Goal: Information Seeking & Learning: Learn about a topic

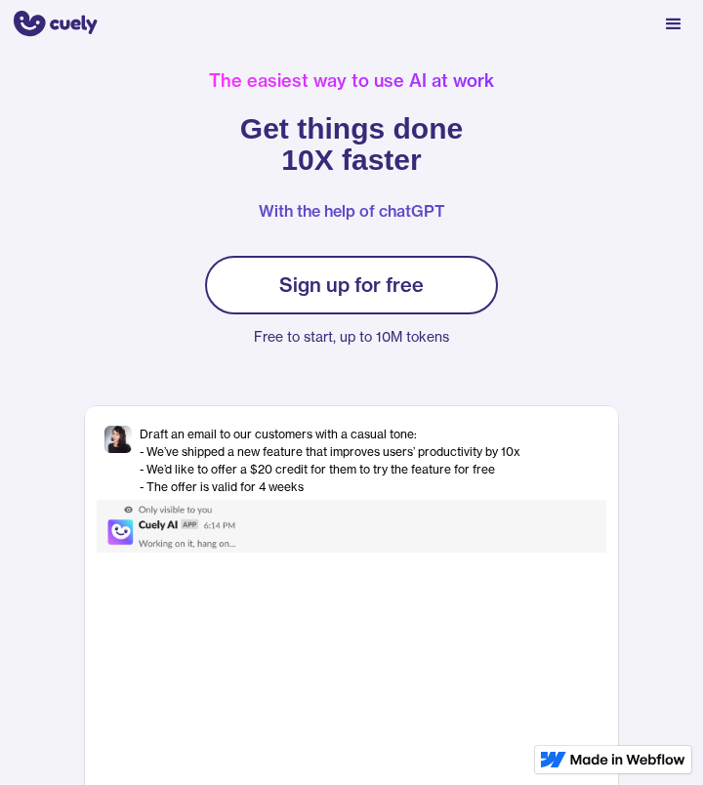
click at [101, 161] on div "The easiest way to use AI at work Get things done 10X faster With the help of c…" at bounding box center [351, 490] width 703 height 883
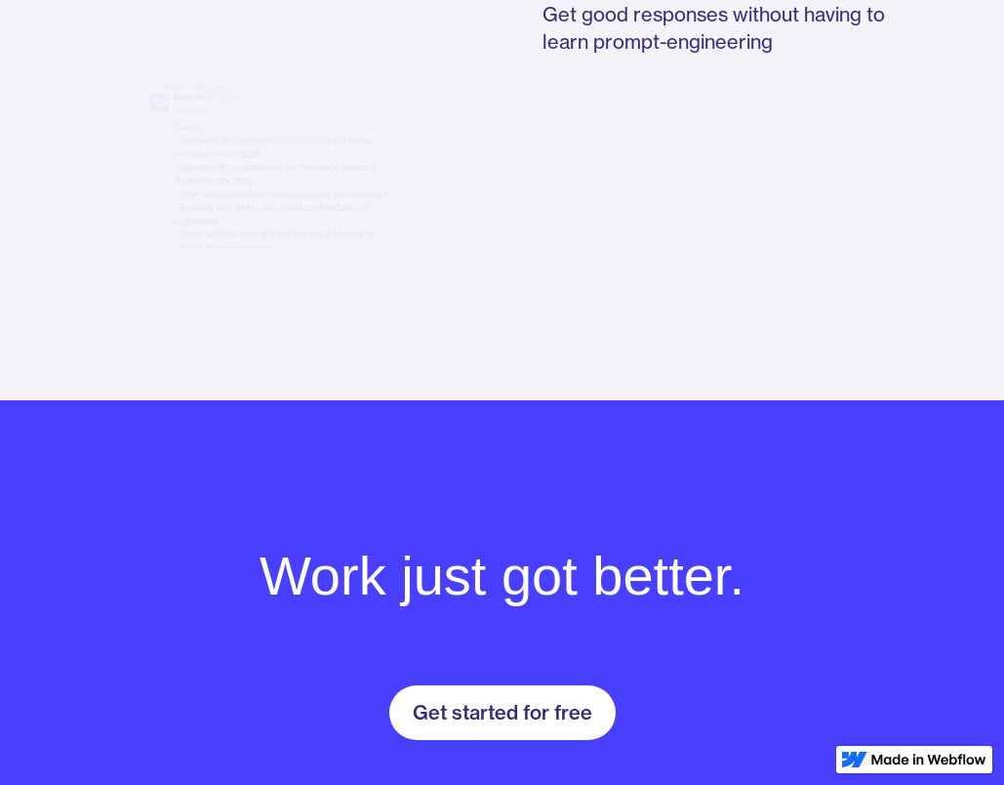
scroll to position [3036, 0]
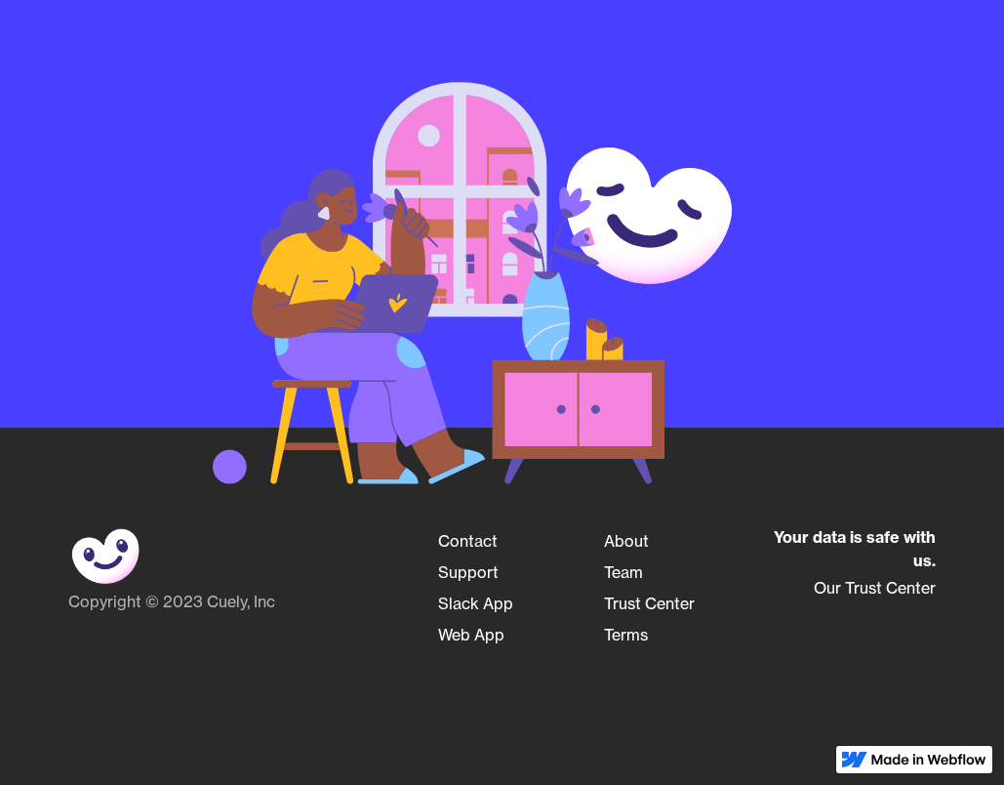
click at [623, 535] on link "About" at bounding box center [626, 540] width 45 height 31
click at [631, 569] on link "Team" at bounding box center [623, 571] width 39 height 31
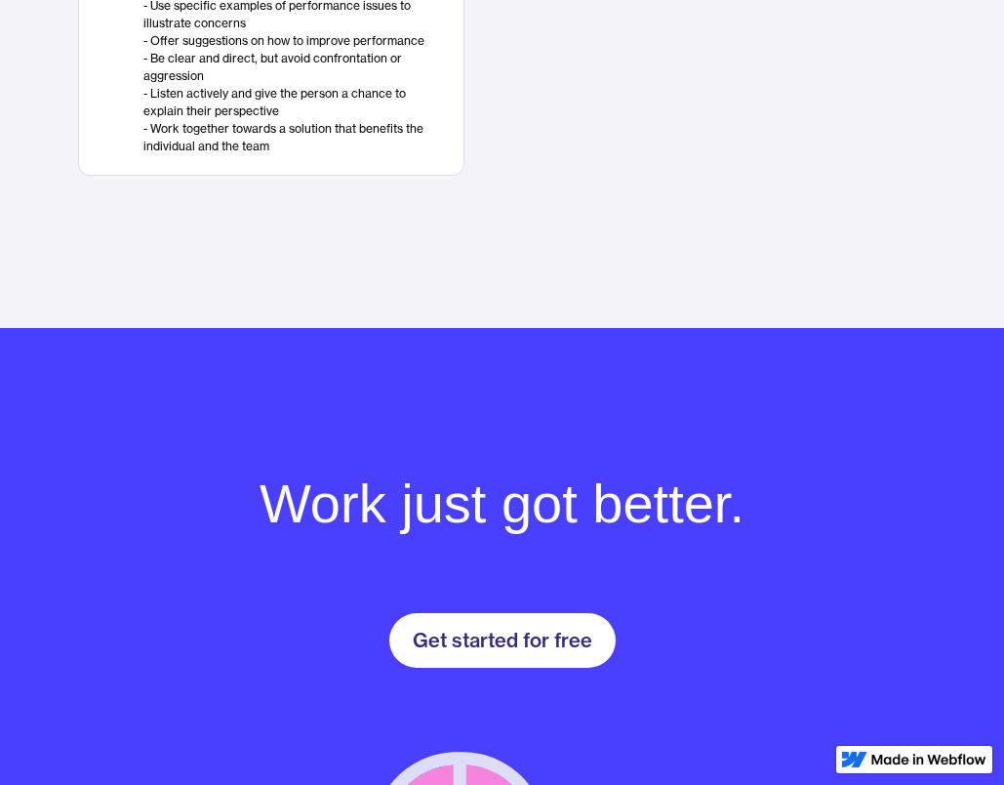
scroll to position [3036, 0]
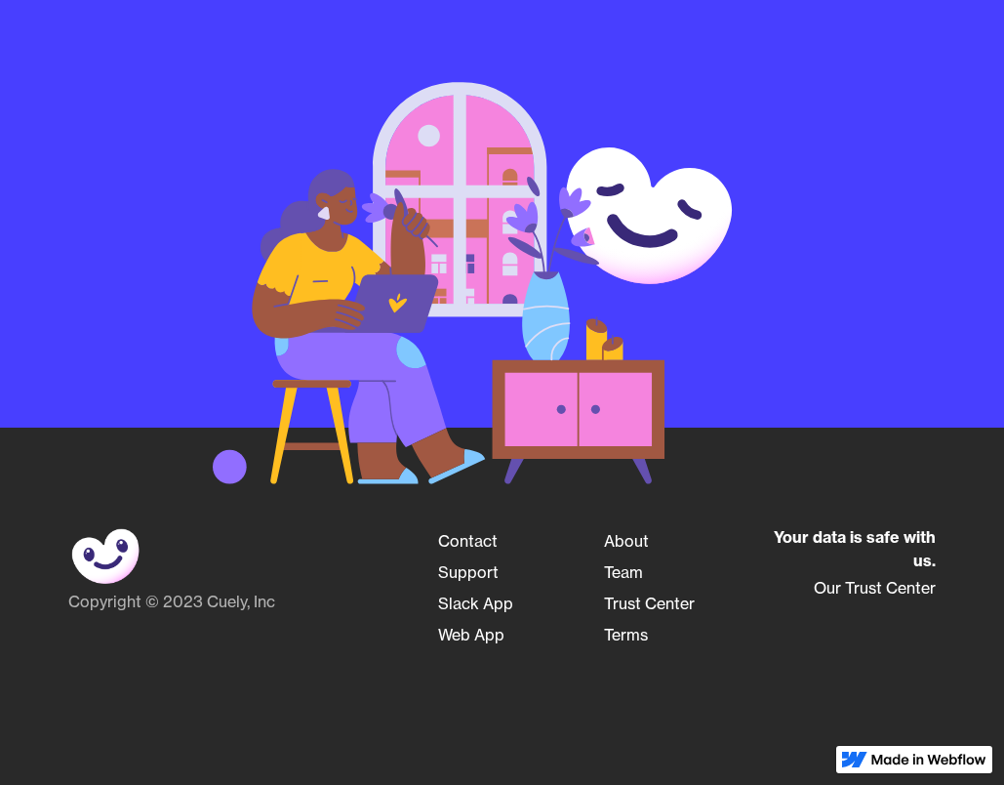
click at [621, 565] on link "Team" at bounding box center [623, 571] width 39 height 31
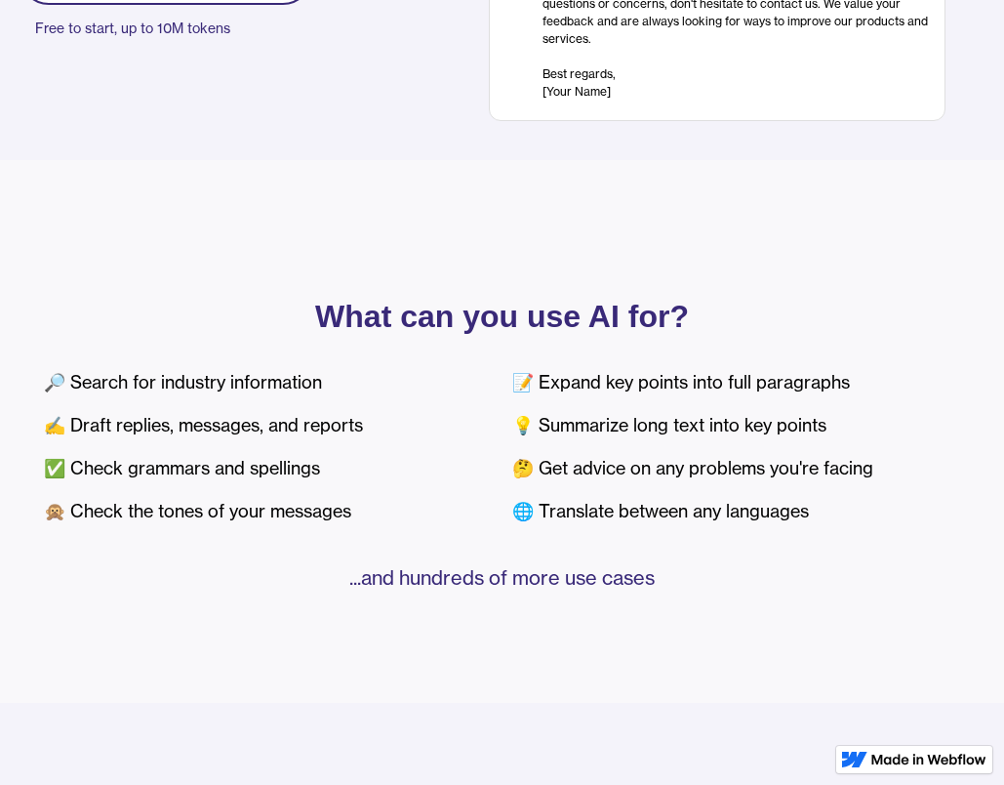
scroll to position [0, 0]
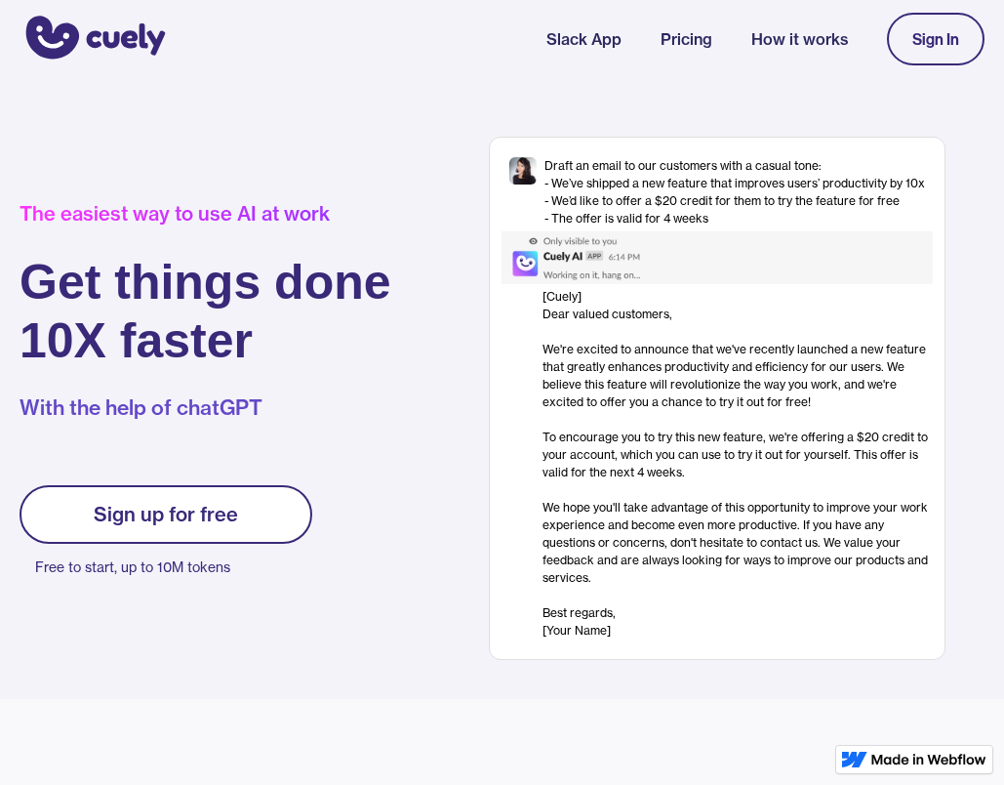
click at [679, 40] on link "Pricing" at bounding box center [687, 38] width 52 height 23
click at [692, 31] on link "Pricing" at bounding box center [687, 38] width 52 height 23
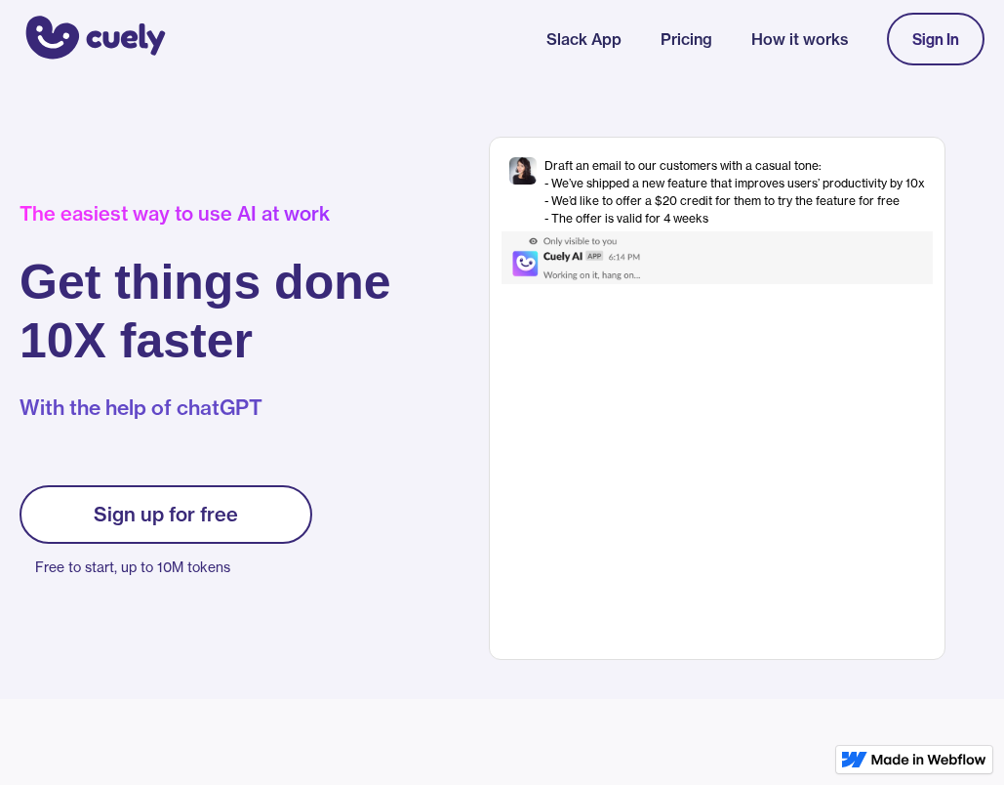
click at [399, 377] on div "The easiest way to use AI at work Get things done 10X faster With the help of c…" at bounding box center [235, 398] width 430 height 393
